Goal: Transaction & Acquisition: Purchase product/service

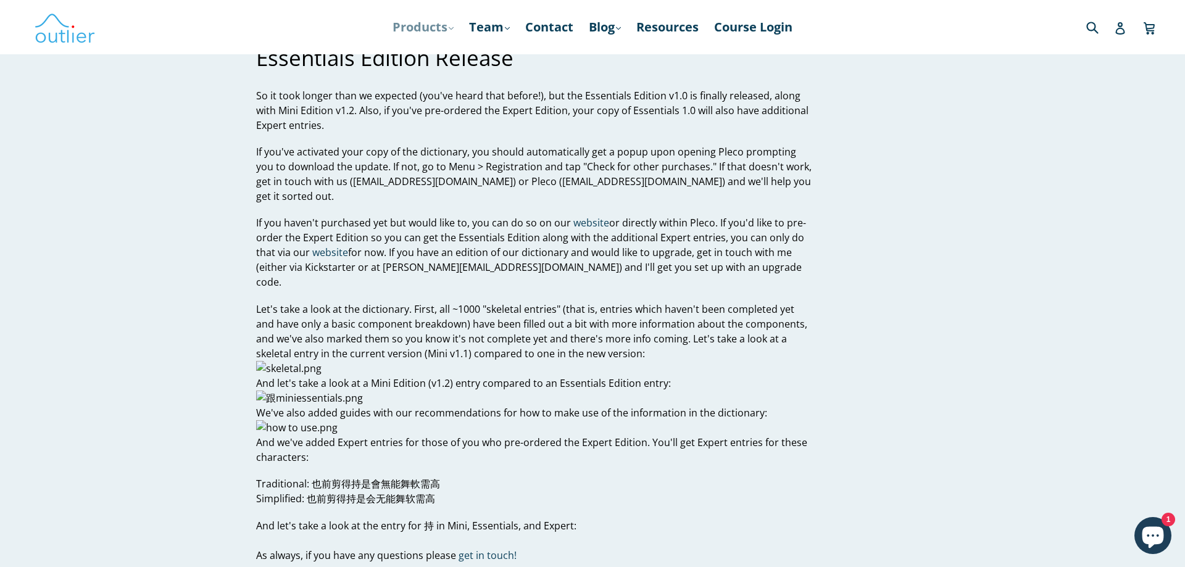
click at [423, 27] on link "Products .cls-1{fill:#231f20} expand" at bounding box center [422, 27] width 73 height 22
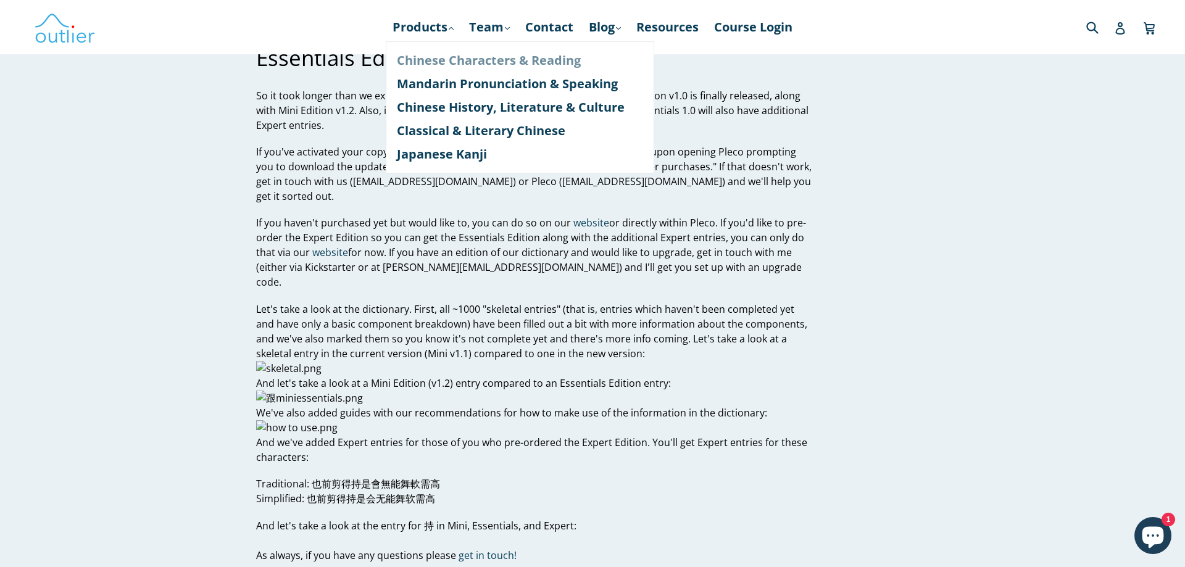
click at [428, 58] on link "Chinese Characters & Reading" at bounding box center [520, 60] width 246 height 23
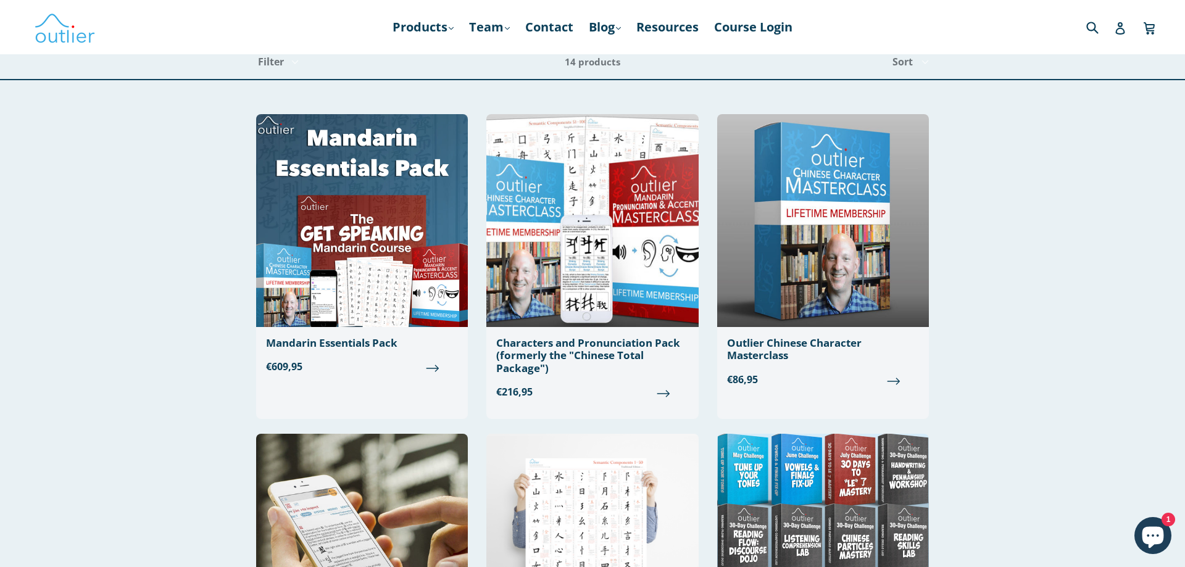
click at [412, 39] on nav "Products .cls-1{fill:#231f20} expand Chinese Characters & Reading Mandarin Pron…" at bounding box center [592, 27] width 722 height 54
click at [416, 21] on link "Products .cls-1{fill:#231f20} expand" at bounding box center [422, 27] width 73 height 22
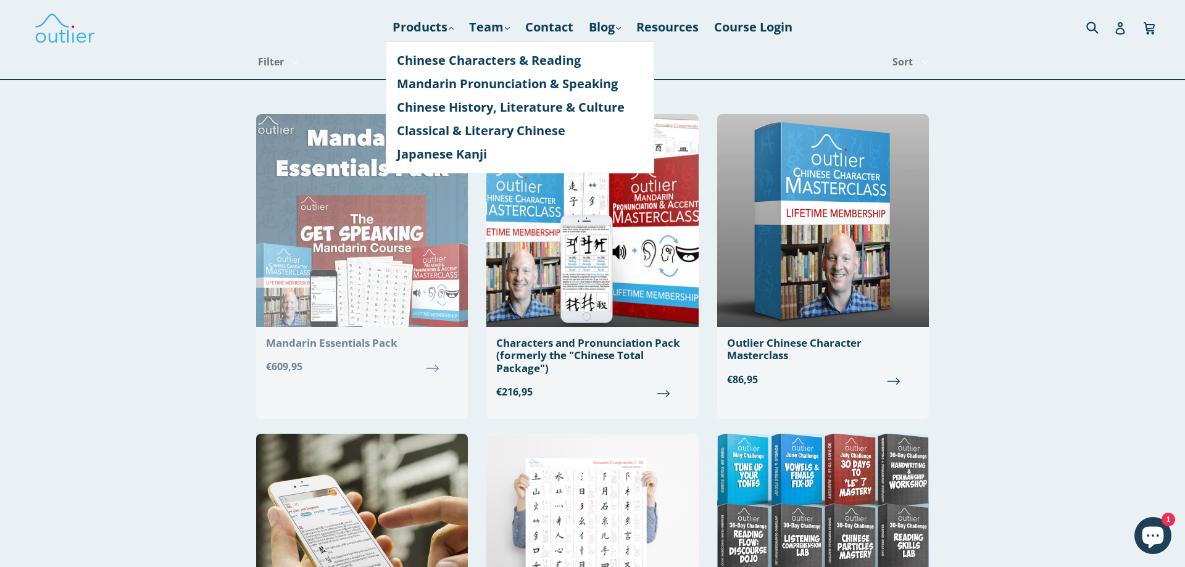
click at [355, 263] on img at bounding box center [362, 220] width 212 height 213
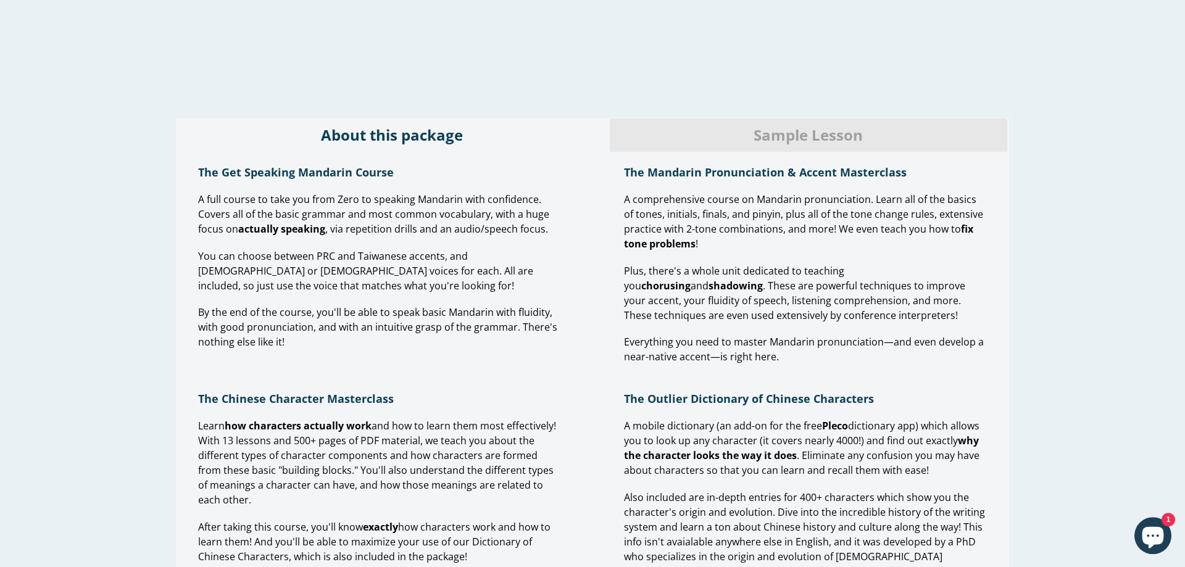
scroll to position [818, 0]
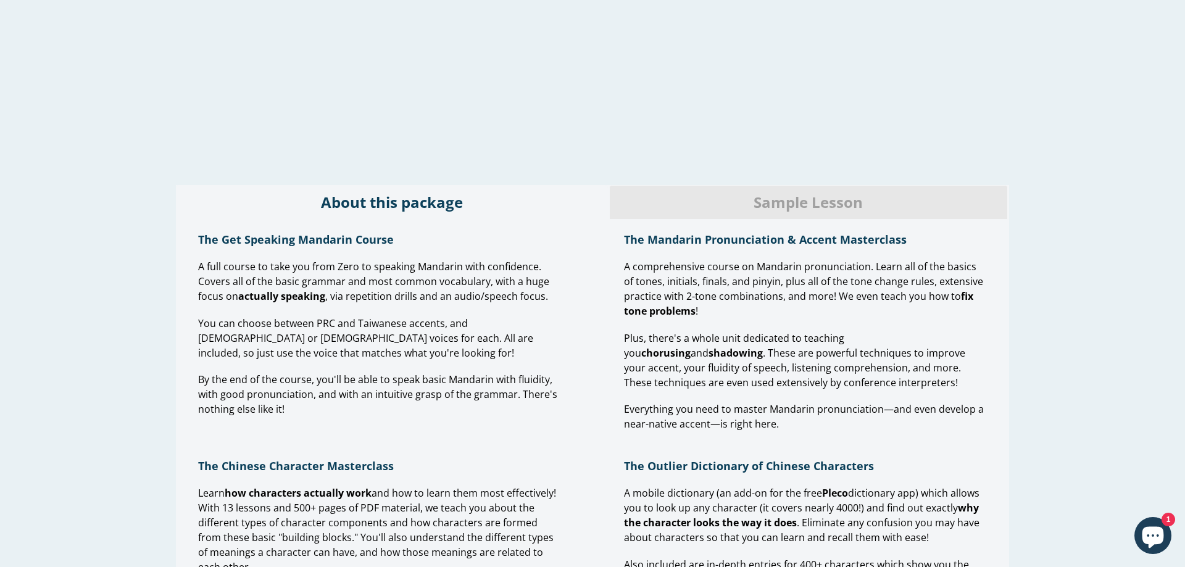
click at [639, 213] on span "Sample Lesson" at bounding box center [808, 202] width 379 height 21
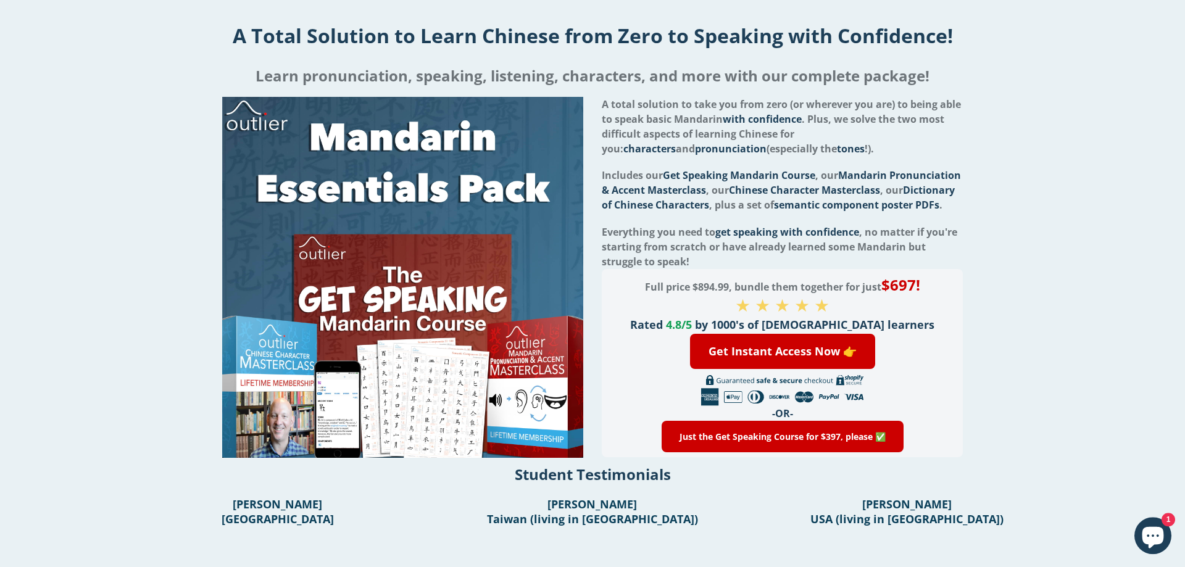
scroll to position [0, 0]
